Goal: Navigation & Orientation: Understand site structure

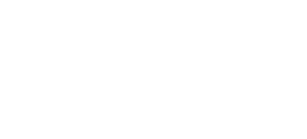
drag, startPoint x: 172, startPoint y: 37, endPoint x: 168, endPoint y: 40, distance: 5.0
click at [171, 37] on body at bounding box center [153, 69] width 307 height 139
click at [222, 15] on body at bounding box center [153, 69] width 307 height 139
click at [168, 63] on body at bounding box center [153, 69] width 307 height 139
click at [114, 98] on body at bounding box center [153, 69] width 307 height 139
